Goal: Transaction & Acquisition: Purchase product/service

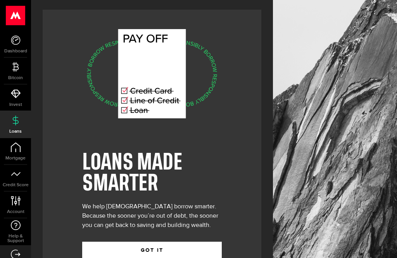
scroll to position [25, 0]
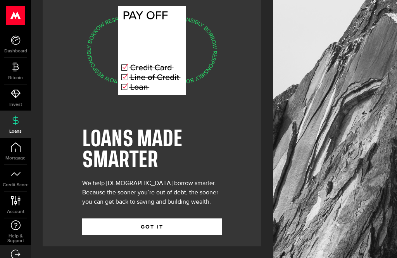
click at [97, 222] on button "GOT IT" at bounding box center [152, 226] width 140 height 16
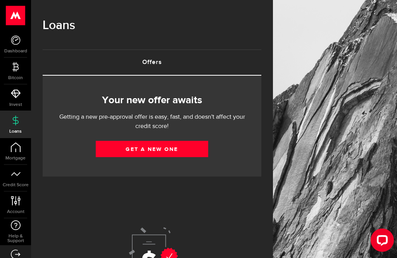
click at [112, 151] on link "Get a new one" at bounding box center [152, 149] width 113 height 16
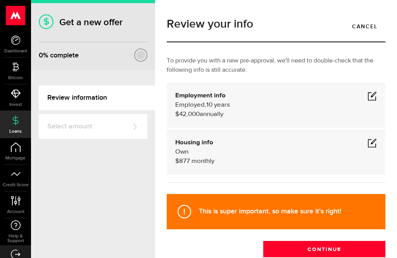
scroll to position [1, 0]
click at [376, 93] on span at bounding box center [372, 95] width 9 height 9
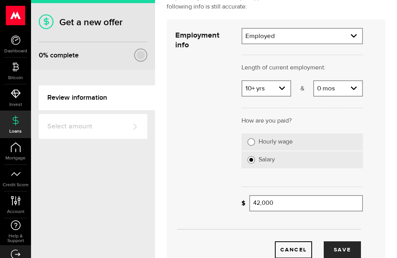
click at [393, 134] on div "Review your info Cancel To provide you with a new pre-approval, we'll need to d…" at bounding box center [276, 129] width 242 height 258
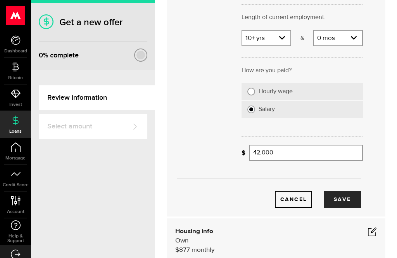
click at [393, 132] on div "Review your info Cancel To provide you with a new pre-approval, we'll need to d…" at bounding box center [276, 129] width 242 height 258
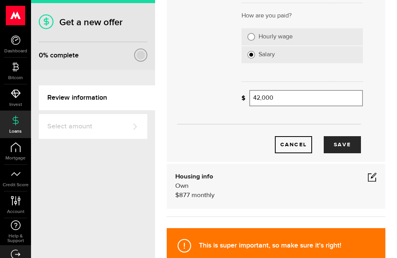
click at [393, 126] on div "Review your info Cancel To provide you with a new pre-approval, we'll need to d…" at bounding box center [276, 129] width 242 height 258
click at [392, 132] on div "Review your info Cancel To provide you with a new pre-approval, we'll need to d…" at bounding box center [276, 129] width 242 height 258
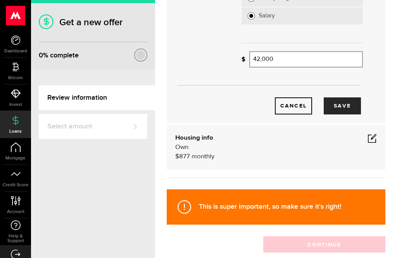
scroll to position [210, 0]
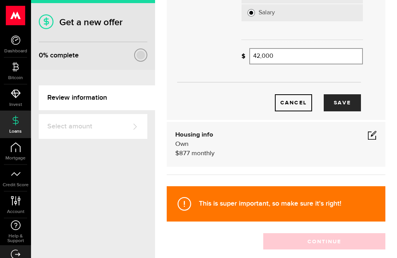
click at [395, 124] on div "Review your info Cancel To provide you with a new pre-approval, we'll need to d…" at bounding box center [276, 129] width 242 height 258
click at [376, 135] on span at bounding box center [372, 134] width 9 height 9
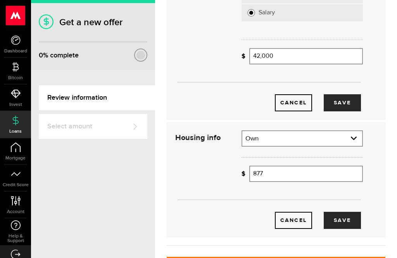
click at [270, 171] on input "877" at bounding box center [307, 174] width 114 height 16
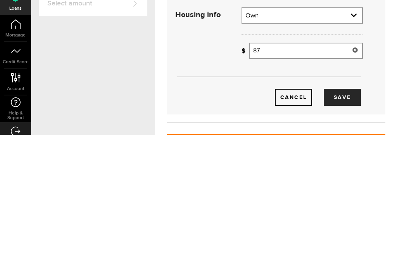
type input "8"
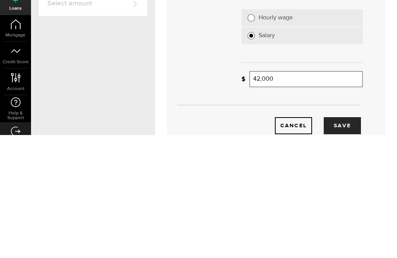
scroll to position [64, 0]
type input "1710."
click at [287, 194] on input "42,000" at bounding box center [307, 202] width 114 height 16
type input "42000"
type input "1,710"
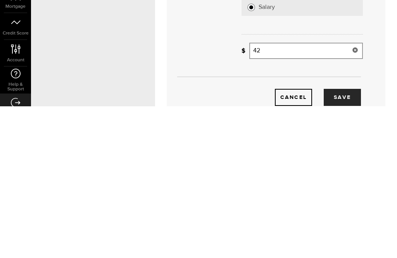
type input "4"
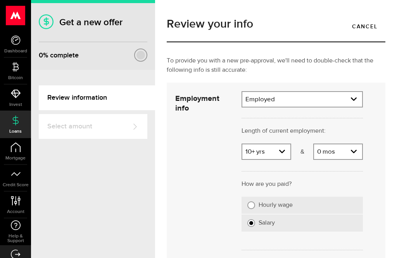
scroll to position [0, 0]
click at [352, 92] on select "Employment type Employed [DEMOGRAPHIC_DATA] Pension Maternity Leave Disability …" at bounding box center [303, 100] width 120 height 16
type input "55,000"
select select "Self-Employed"
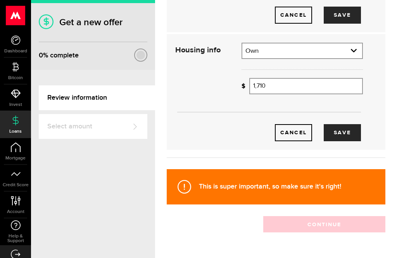
scroll to position [218, 0]
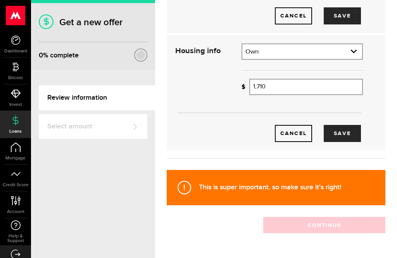
click at [335, 125] on button "Save" at bounding box center [342, 133] width 37 height 17
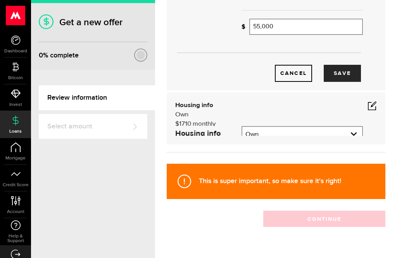
scroll to position [148, 0]
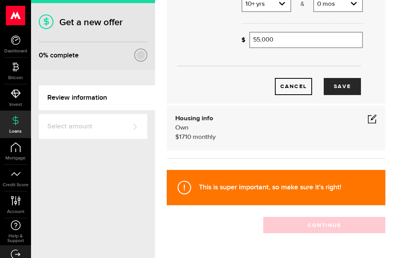
click at [336, 78] on button "Save" at bounding box center [342, 86] width 37 height 17
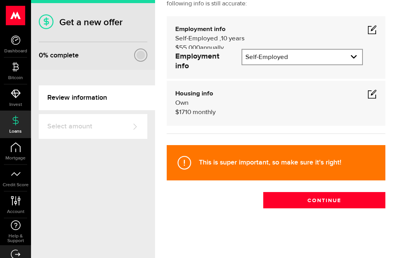
scroll to position [24, 0]
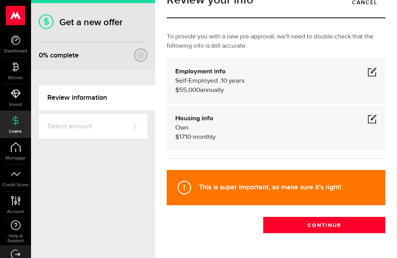
click at [357, 217] on button "Continue" at bounding box center [324, 225] width 122 height 16
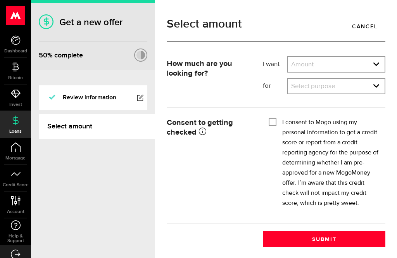
click at [373, 67] on select "Amount $500 $1000 $2000 $3000 $4000 $5000 $6000 $7000 $8000 $9000 $10000 $11000…" at bounding box center [336, 65] width 97 height 16
select select "25000"
click at [376, 88] on select "Select purpose Credit Card Refinancing/Pay Off Credit Cards Debt Consolidation …" at bounding box center [336, 87] width 97 height 16
select select "Debt Consolidation"
click at [276, 123] on input "I consent to Mogo using my personal information to get a credit score or report…" at bounding box center [273, 122] width 8 height 8
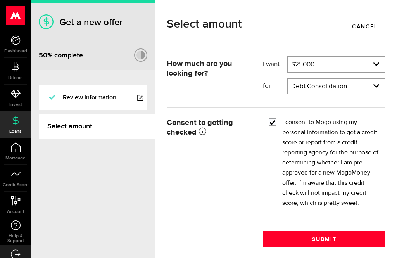
click at [271, 121] on input "I consent to Mogo using my personal information to get a credit score or report…" at bounding box center [273, 122] width 8 height 8
click at [292, 239] on button "Submit" at bounding box center [324, 239] width 122 height 16
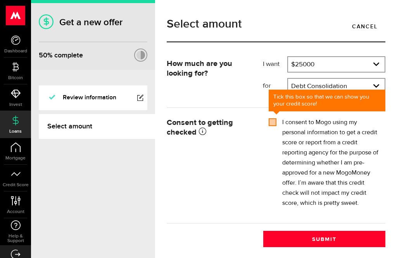
click at [274, 122] on input "I consent to Mogo using my personal information to get a credit score or report…" at bounding box center [273, 122] width 8 height 8
checkbox input "true"
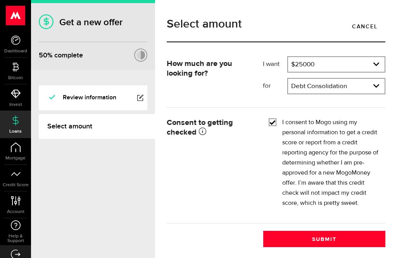
click at [292, 237] on button "Submit" at bounding box center [324, 239] width 122 height 16
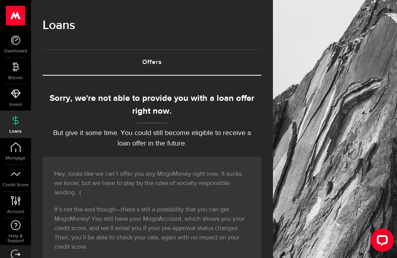
click at [10, 154] on link "Mortgage" at bounding box center [15, 151] width 31 height 26
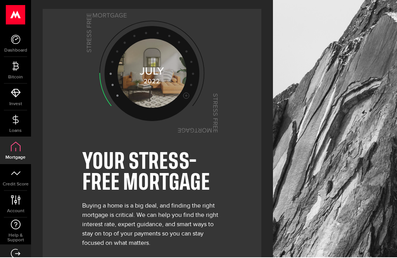
scroll to position [17, 0]
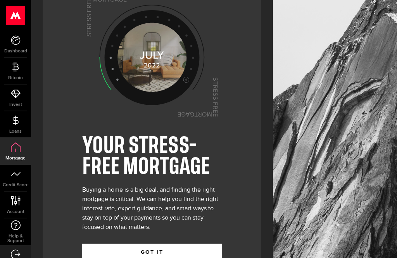
click at [92, 246] on button "GOT IT" at bounding box center [152, 252] width 140 height 16
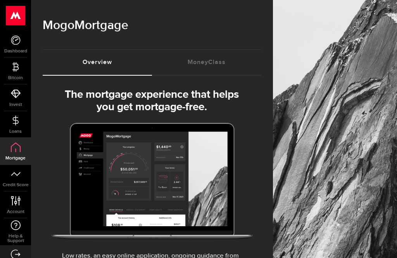
select select "3knYdhfXw4iYoq2m0WGQES"
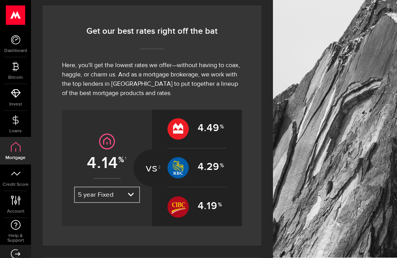
scroll to position [322, 0]
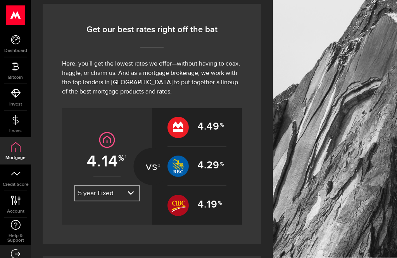
click at [129, 194] on select "3 year Fixed 5 year Variable 5 year Fixed" at bounding box center [107, 194] width 64 height 16
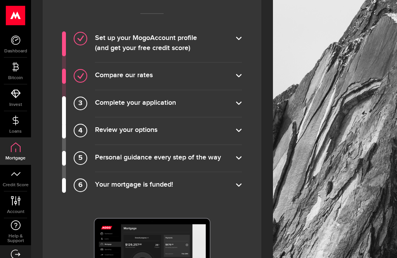
scroll to position [616, 0]
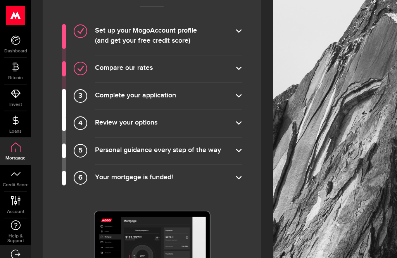
click at [50, 145] on div "A simple, hassle-free process Set up your MogoAccount profile (and get your fre…" at bounding box center [152, 153] width 219 height 383
click at [236, 30] on label "Set up your MogoAccount profile (and get your free credit score )" at bounding box center [168, 36] width 147 height 21
click at [0, 0] on input "Set up your MogoAccount profile (and get your free credit score )" at bounding box center [0, 0] width 0 height 0
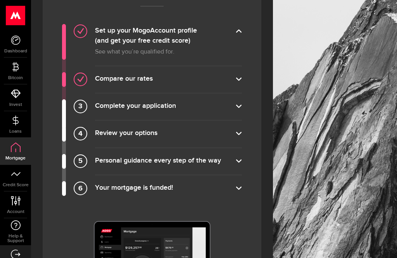
click at [103, 53] on p "See what you’re qualified for." at bounding box center [168, 52] width 147 height 10
click at [237, 82] on label "Compare our rates" at bounding box center [168, 79] width 147 height 11
click at [0, 0] on input "Compare our rates" at bounding box center [0, 0] width 0 height 0
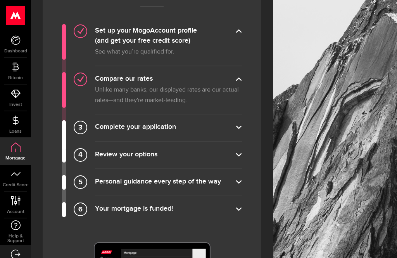
click at [234, 131] on label "Complete your application" at bounding box center [168, 127] width 147 height 11
click at [0, 0] on input "Complete your application" at bounding box center [0, 0] width 0 height 0
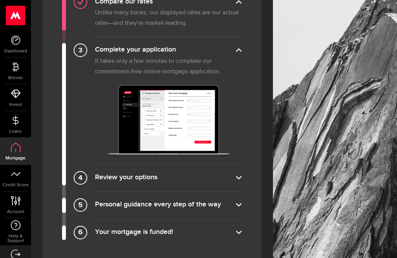
scroll to position [702, 0]
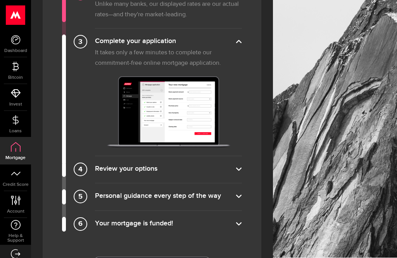
click at [236, 169] on label "Review your options" at bounding box center [168, 170] width 147 height 11
click at [0, 0] on input "Review your options" at bounding box center [0, 0] width 0 height 0
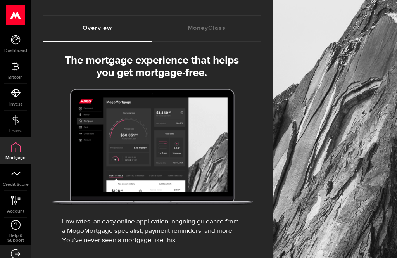
scroll to position [0, 0]
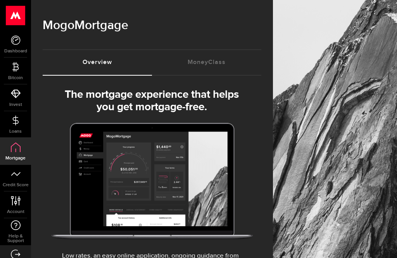
click at [9, 49] on span "Dashboard" at bounding box center [15, 51] width 31 height 5
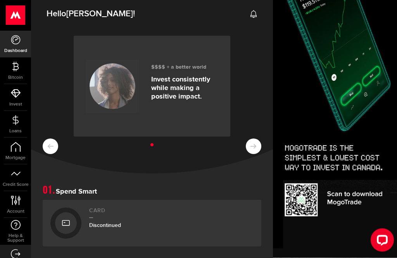
scroll to position [25, 0]
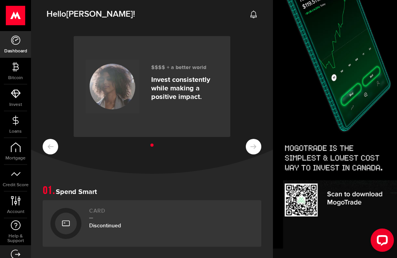
click at [13, 126] on link "Loans" at bounding box center [15, 124] width 31 height 26
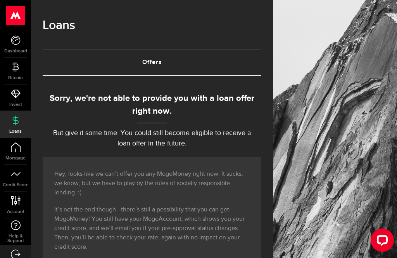
click at [15, 43] on icon at bounding box center [16, 40] width 10 height 10
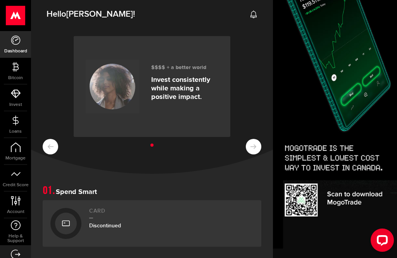
click at [54, 24] on h2 "Hello [PERSON_NAME] !" at bounding box center [152, 12] width 242 height 28
click at [57, 19] on span "Hello [PERSON_NAME] !" at bounding box center [91, 14] width 88 height 16
click at [255, 20] on link at bounding box center [254, 14] width 8 height 16
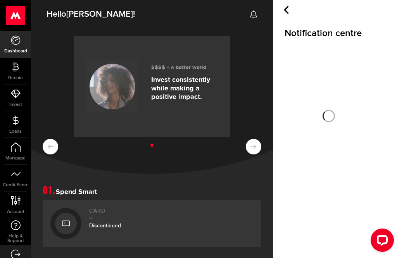
scroll to position [25, 0]
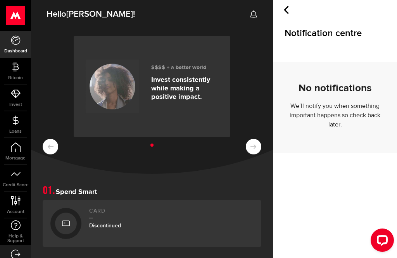
click at [11, 125] on link "Loans" at bounding box center [15, 124] width 31 height 26
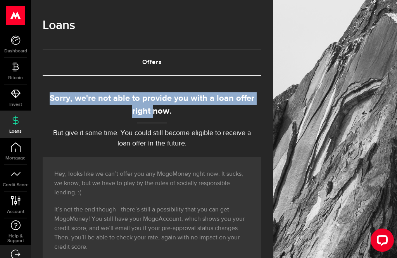
click at [12, 206] on link "Account Compte" at bounding box center [15, 205] width 31 height 26
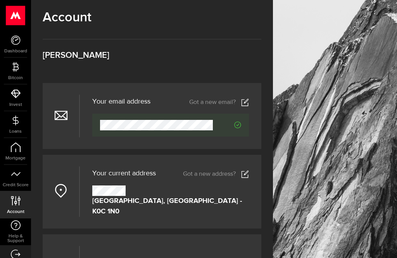
click at [16, 181] on link "Credit Score" at bounding box center [15, 178] width 31 height 26
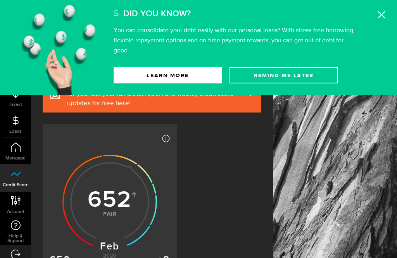
scroll to position [4, 0]
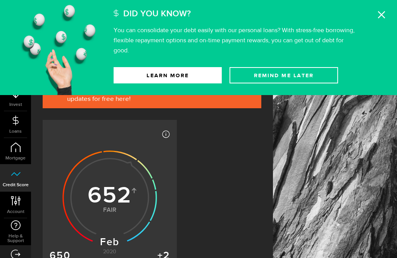
click at [376, 13] on div "Did You Know? You can consolidate your debt easily with our personal loans? Wit…" at bounding box center [253, 27] width 278 height 55
click at [381, 14] on use at bounding box center [381, 14] width 7 height 7
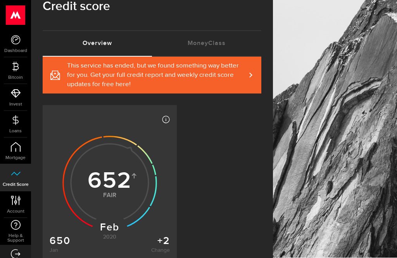
scroll to position [9, 0]
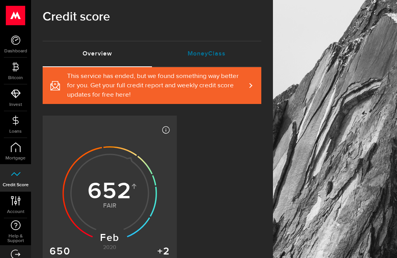
click at [189, 55] on link "MoneyClass (requires attention)" at bounding box center [206, 54] width 109 height 25
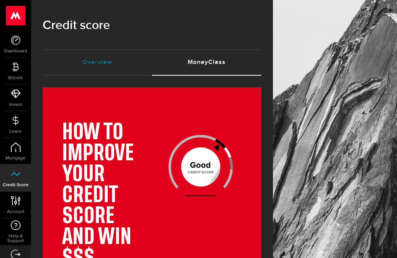
click at [55, 59] on link "Overview (requires attention)" at bounding box center [97, 62] width 109 height 25
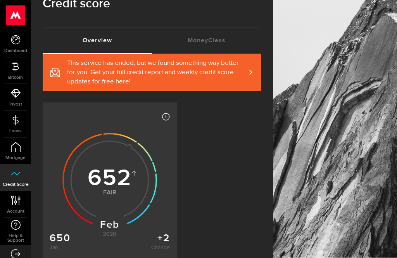
scroll to position [3, 0]
